Goal: Information Seeking & Learning: Learn about a topic

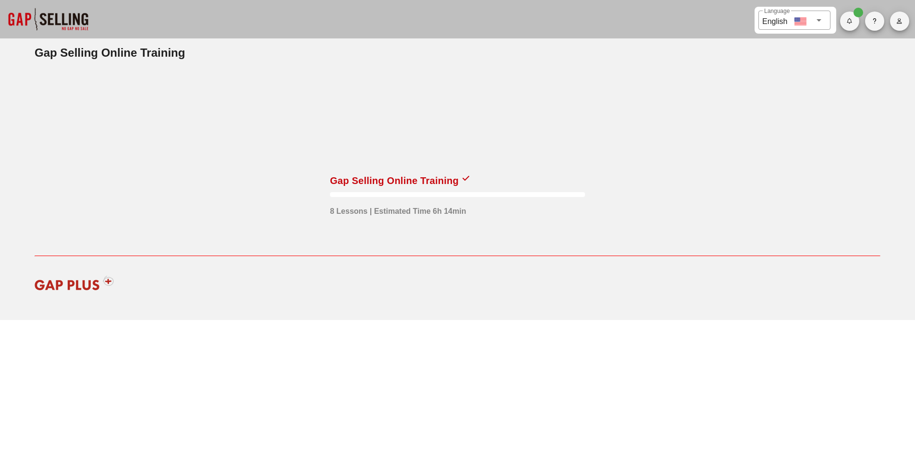
click at [369, 162] on div at bounding box center [457, 119] width 255 height 96
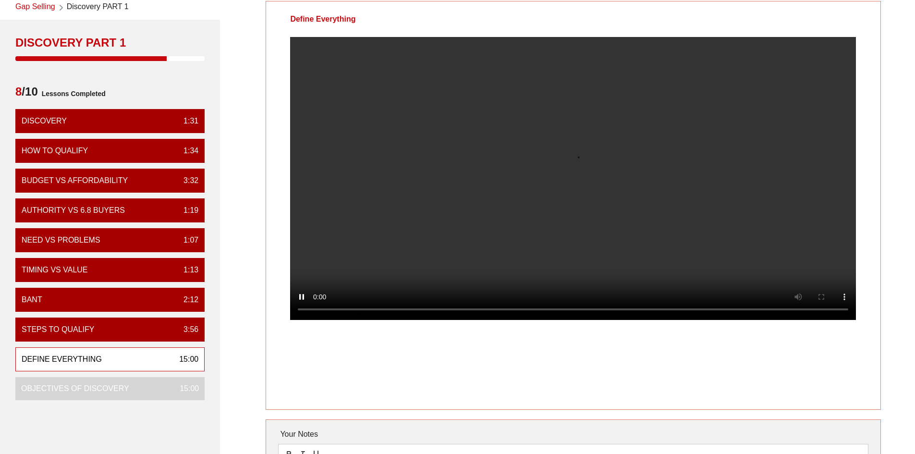
scroll to position [46, 0]
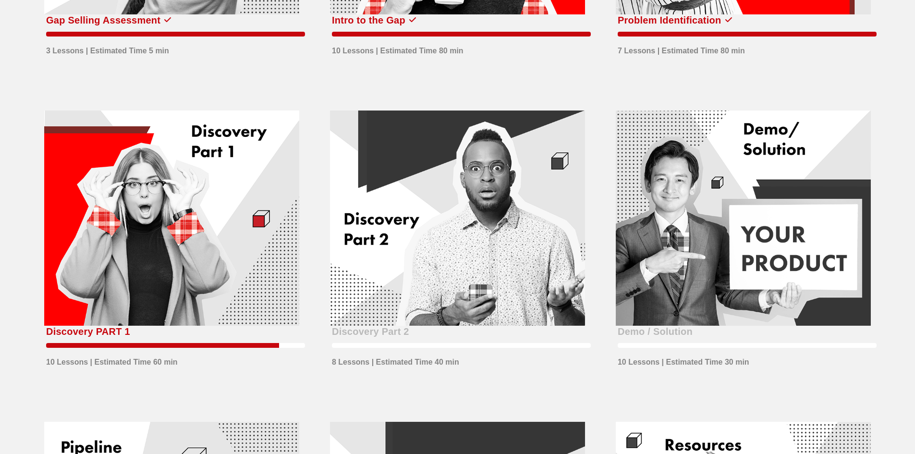
scroll to position [273, 0]
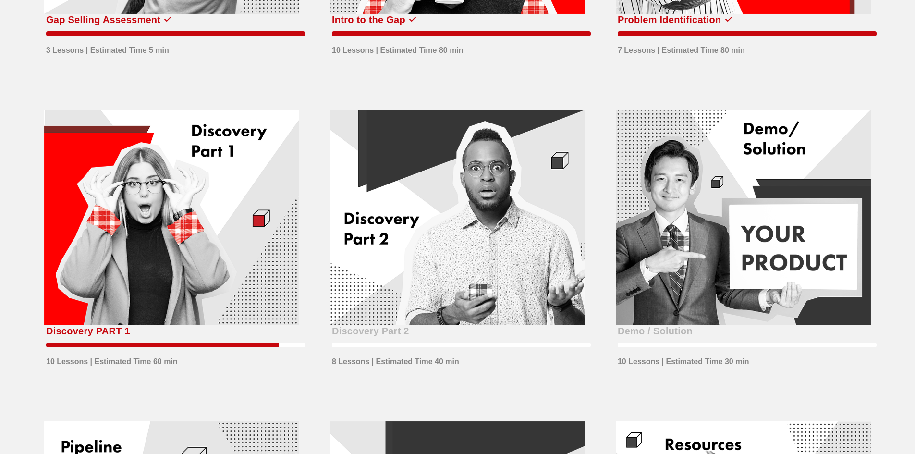
click at [177, 213] on div at bounding box center [171, 218] width 255 height 216
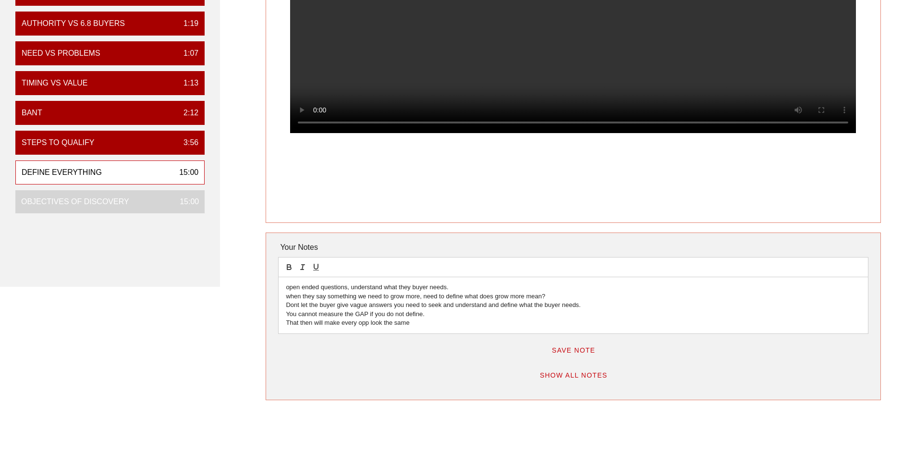
scroll to position [240, 0]
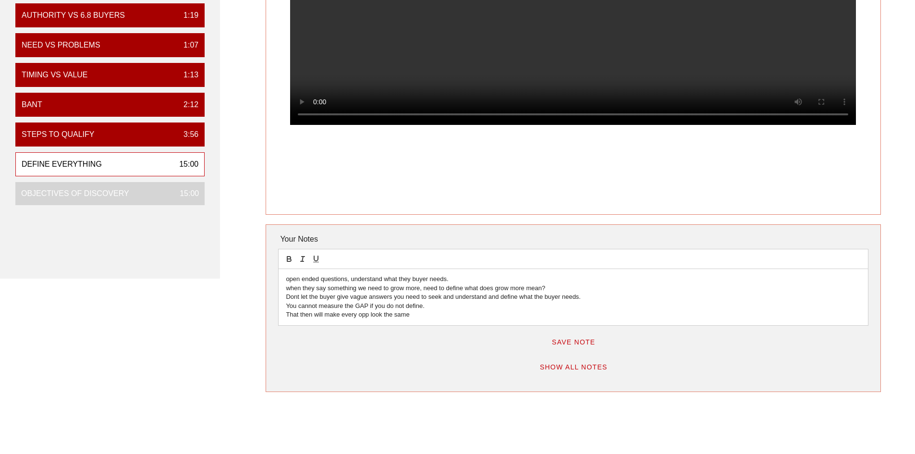
click at [562, 343] on span "Save Note" at bounding box center [573, 342] width 44 height 8
click at [422, 311] on p "That then will make every opp look the same" at bounding box center [573, 314] width 574 height 9
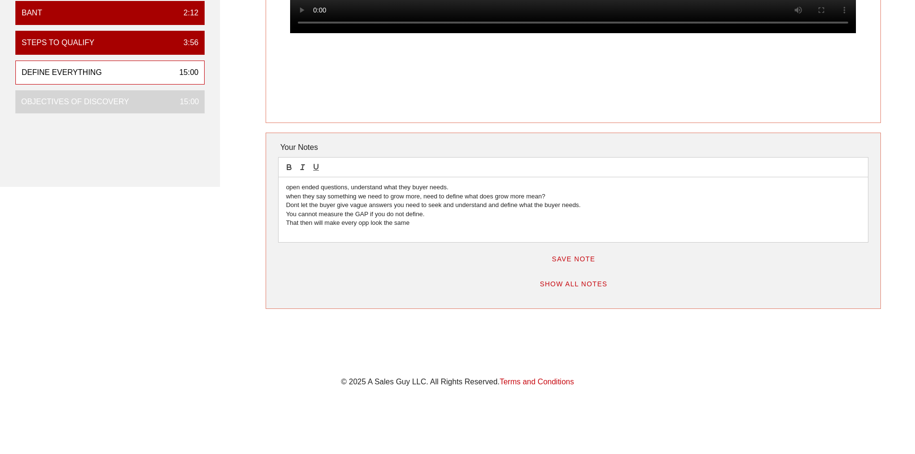
scroll to position [336, 0]
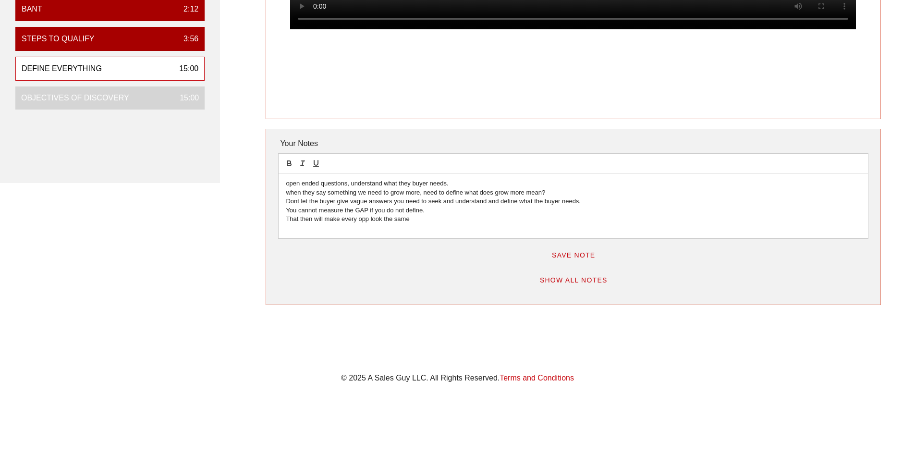
click at [422, 222] on p "That then will make every opp look the same" at bounding box center [573, 219] width 574 height 9
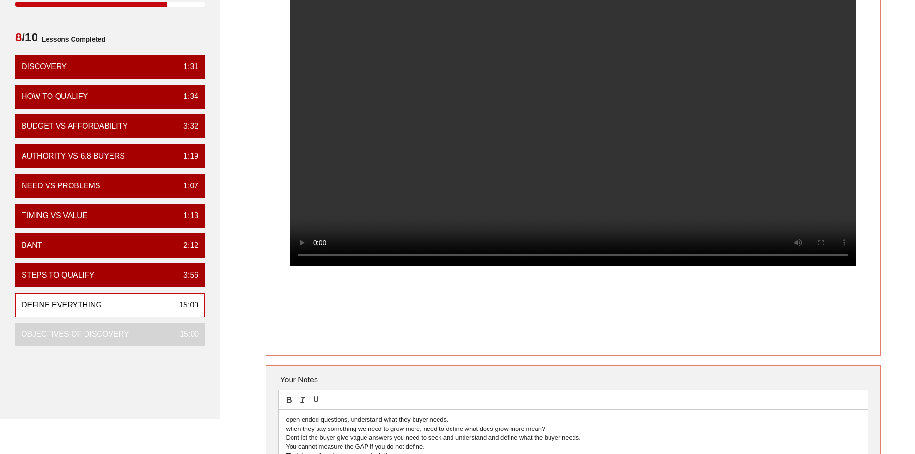
scroll to position [96, 0]
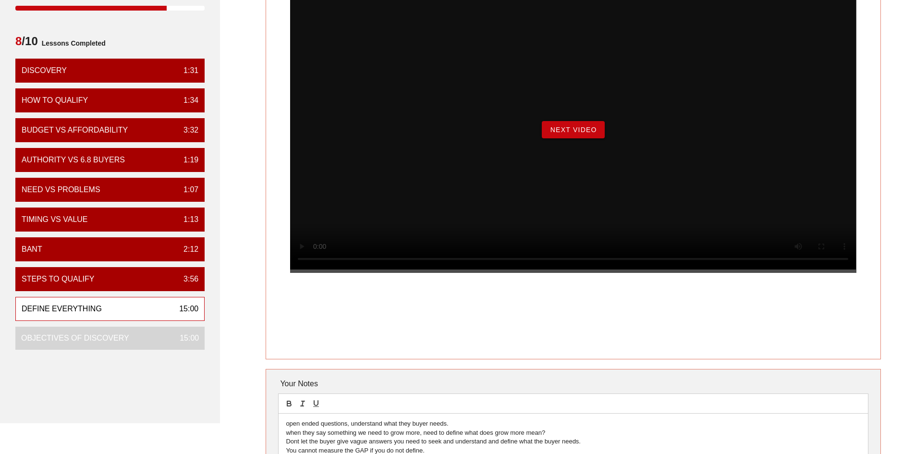
click at [592, 134] on span "Next Video" at bounding box center [572, 130] width 47 height 8
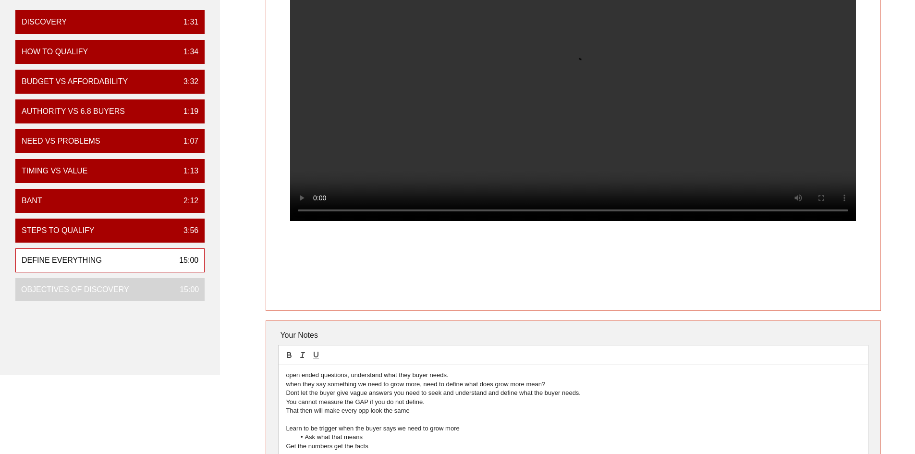
scroll to position [240, 0]
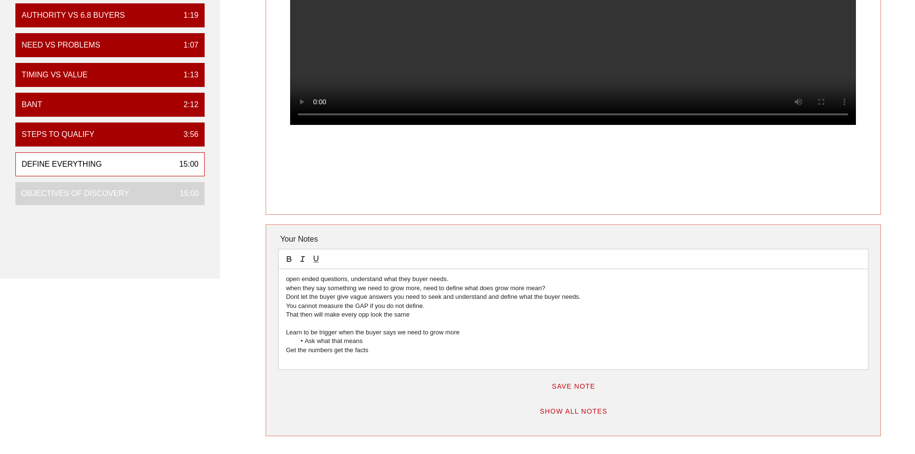
click at [581, 391] on button "Save Note" at bounding box center [574, 385] width 60 height 17
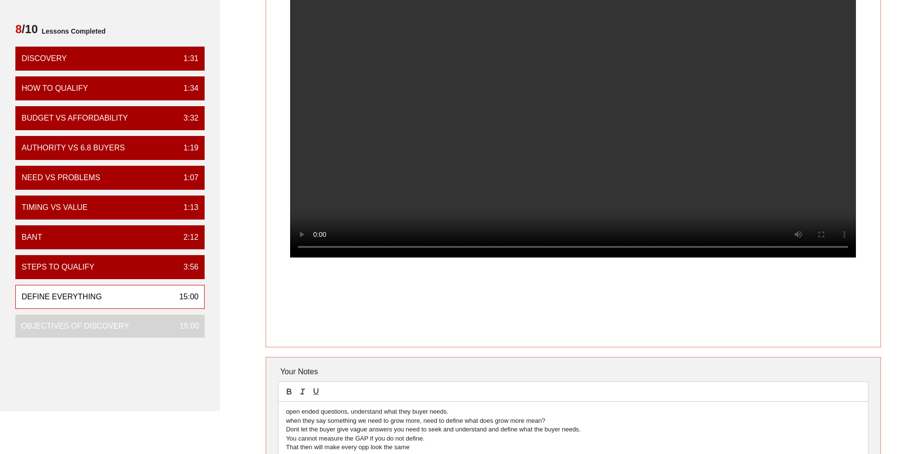
scroll to position [96, 0]
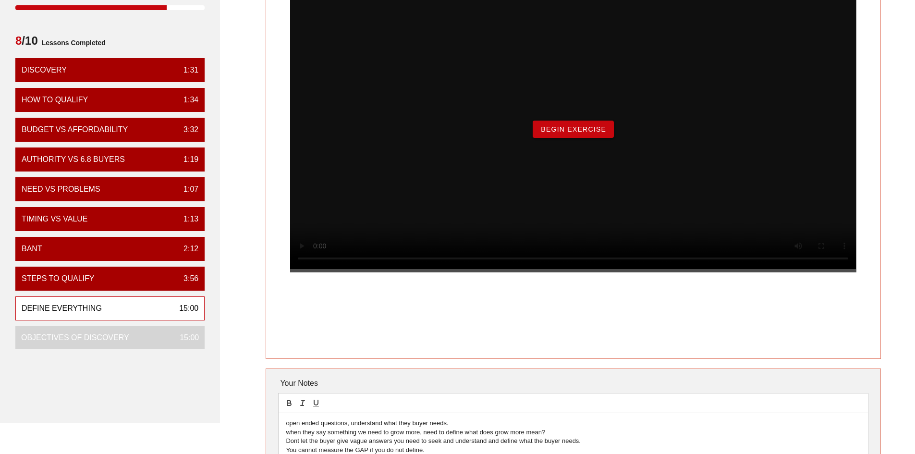
click at [567, 133] on span "Begin Exercise" at bounding box center [573, 129] width 66 height 8
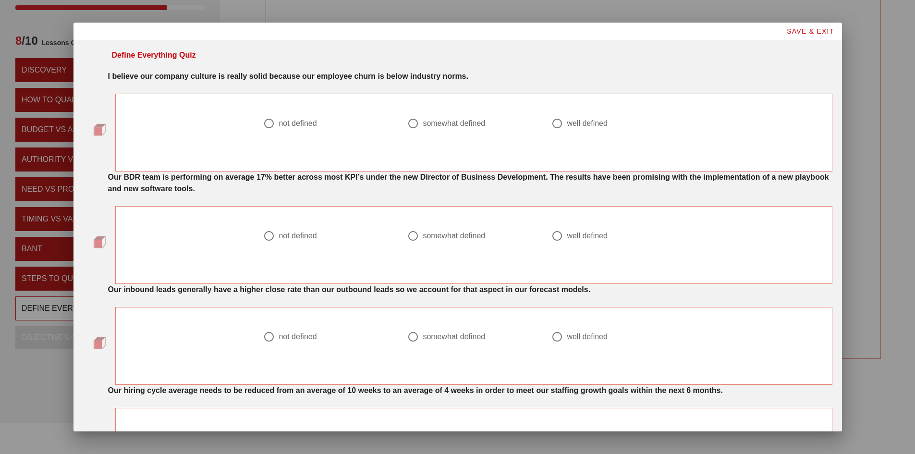
scroll to position [0, 0]
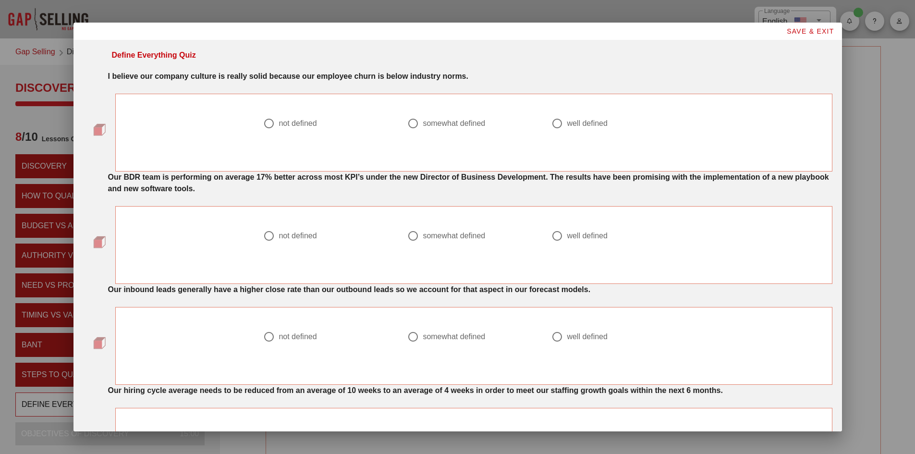
click at [405, 123] on div at bounding box center [413, 123] width 16 height 16
radio input "true"
click at [550, 242] on div at bounding box center [557, 236] width 16 height 16
radio input "true"
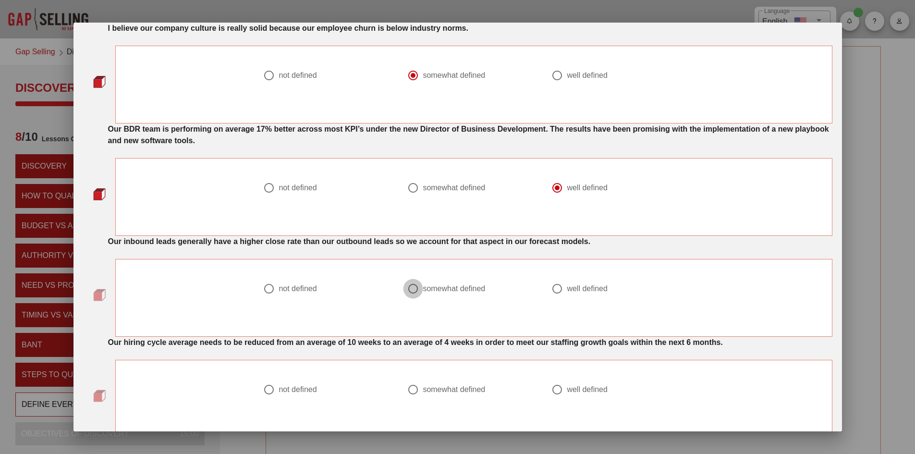
click at [407, 292] on div at bounding box center [413, 288] width 16 height 16
radio input "true"
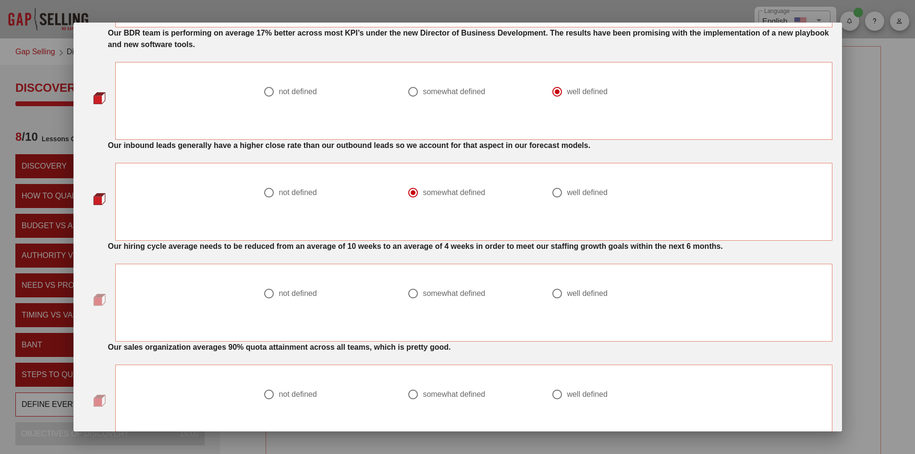
click at [264, 297] on div at bounding box center [269, 293] width 16 height 16
radio input "true"
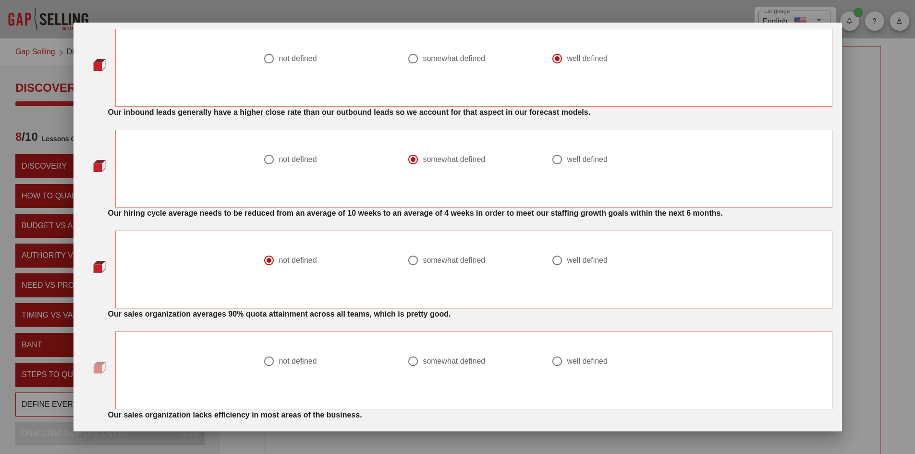
scroll to position [192, 0]
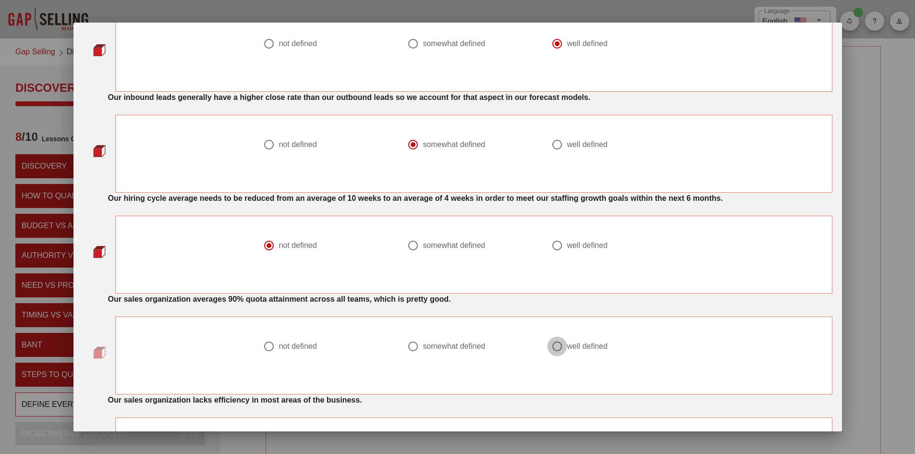
click at [549, 346] on div at bounding box center [557, 346] width 16 height 16
radio input "true"
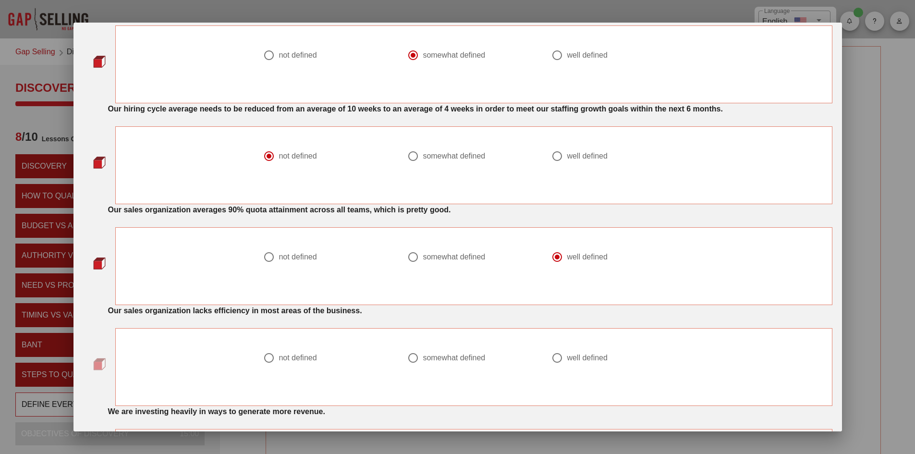
scroll to position [288, 0]
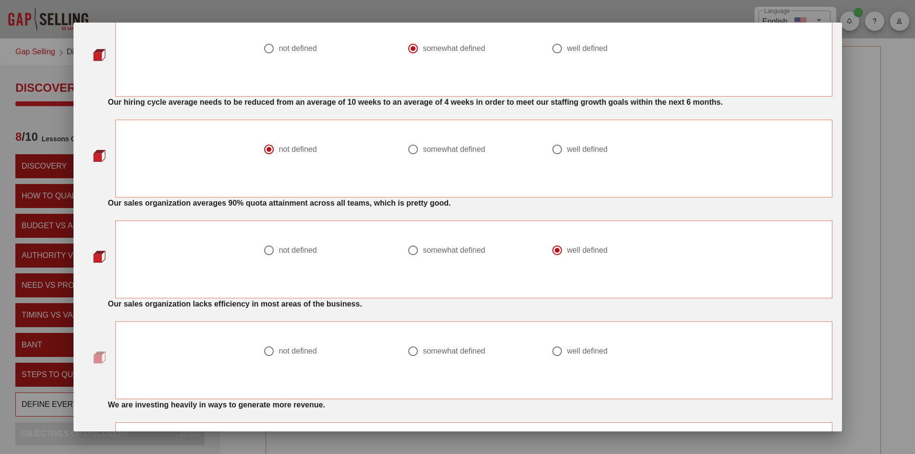
click at [266, 352] on div at bounding box center [269, 351] width 16 height 16
radio input "true"
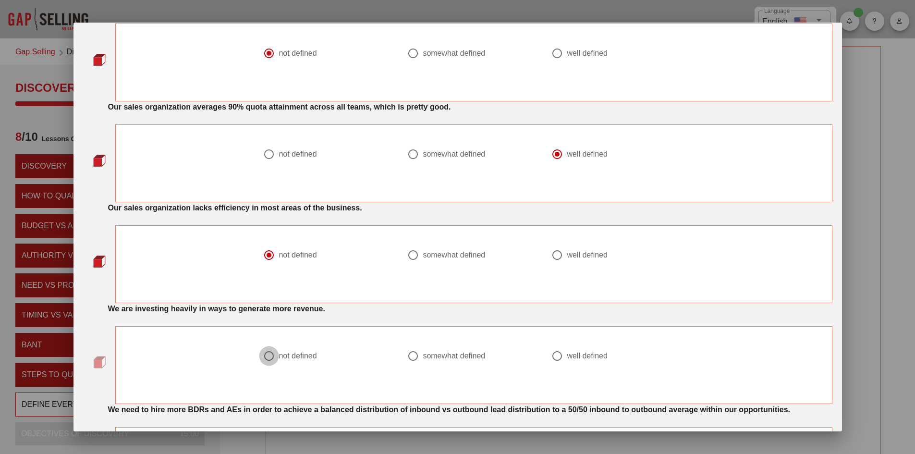
click at [269, 358] on div at bounding box center [269, 356] width 16 height 16
radio input "true"
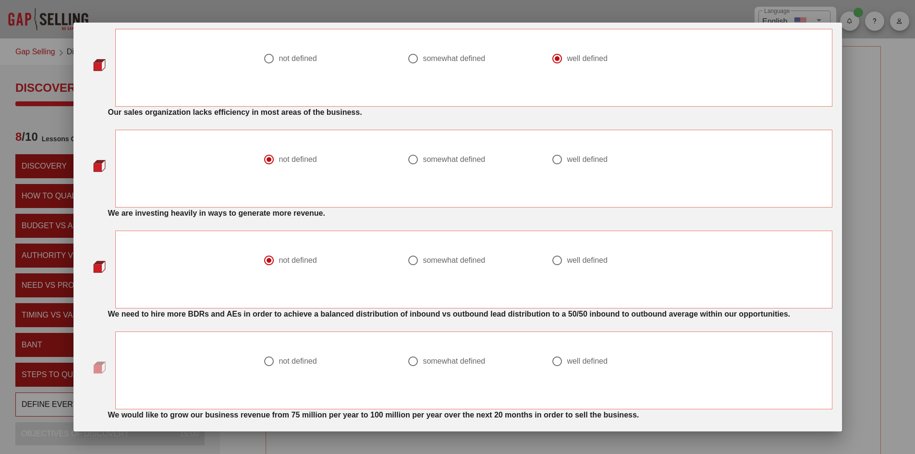
scroll to position [480, 0]
click at [261, 360] on div at bounding box center [269, 360] width 16 height 16
radio input "true"
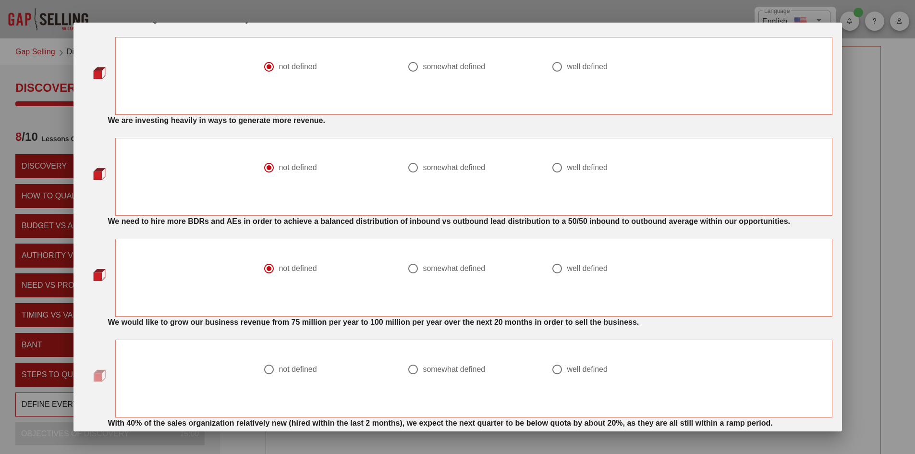
scroll to position [576, 0]
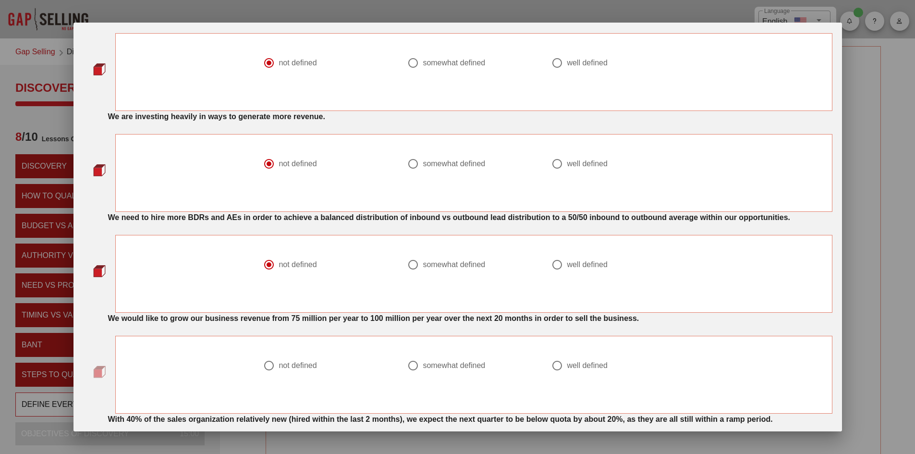
click at [559, 365] on div at bounding box center [557, 365] width 16 height 16
radio input "true"
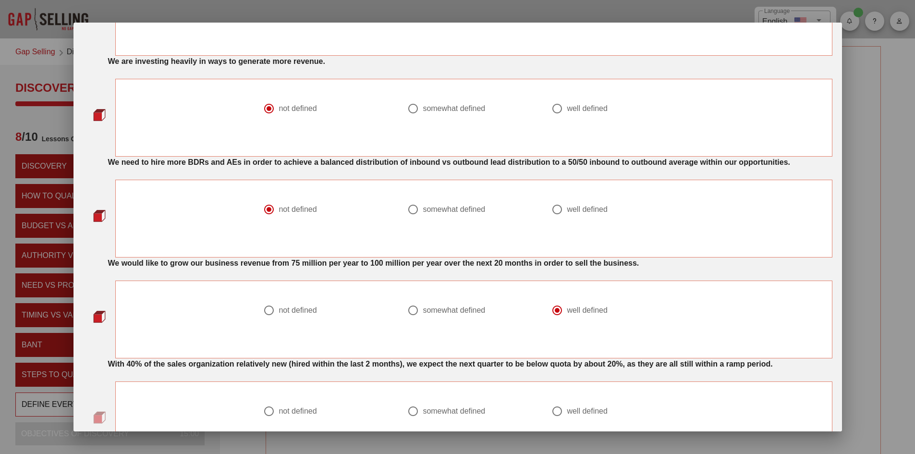
scroll to position [672, 0]
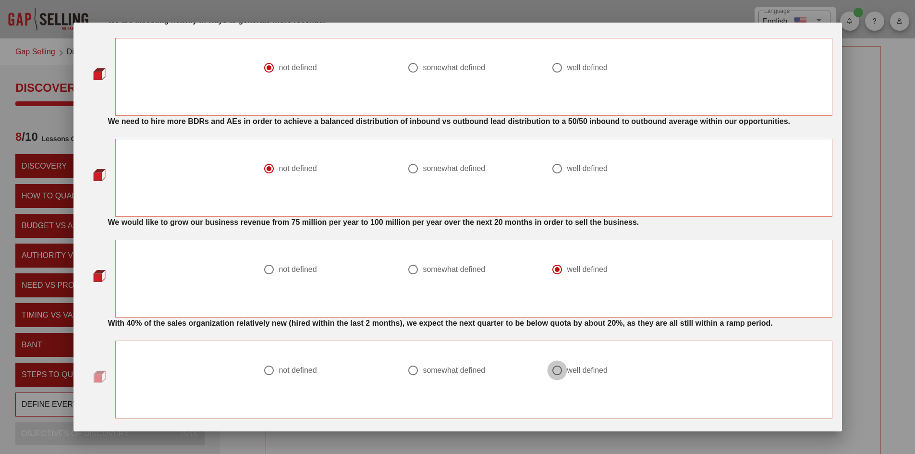
click at [556, 373] on div at bounding box center [557, 370] width 16 height 16
radio input "true"
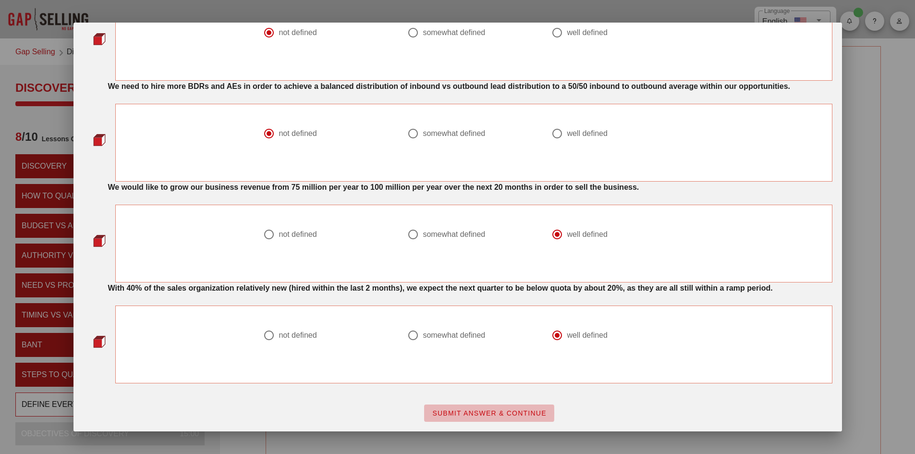
click at [470, 409] on button "SUBMIT ANSWER & CONTINUE" at bounding box center [489, 412] width 130 height 17
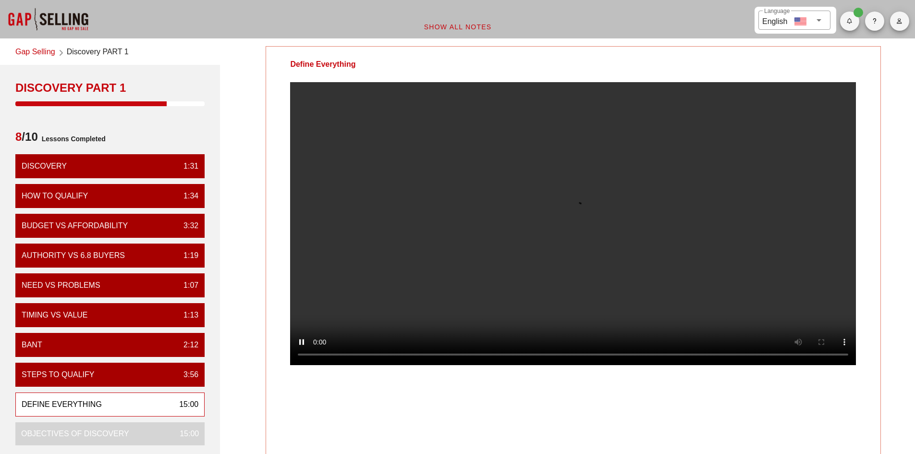
scroll to position [0, 0]
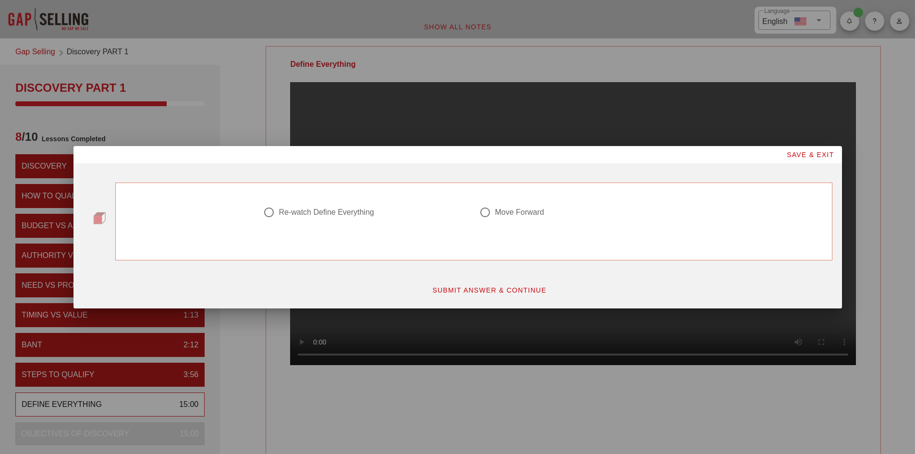
click at [484, 213] on div at bounding box center [485, 212] width 16 height 16
radio input "true"
click at [499, 292] on span "SUBMIT ANSWER & CONTINUE" at bounding box center [489, 290] width 115 height 8
